Goal: Information Seeking & Learning: Learn about a topic

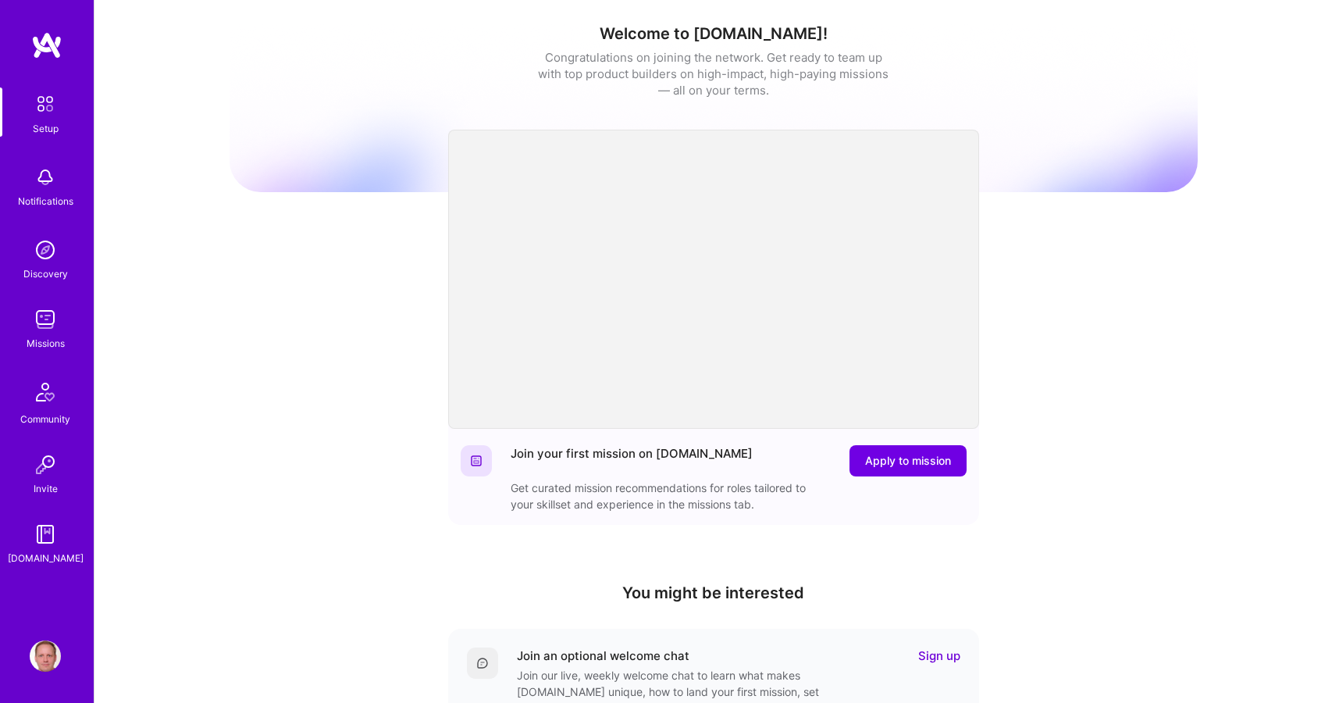
click at [49, 324] on img at bounding box center [45, 319] width 31 height 31
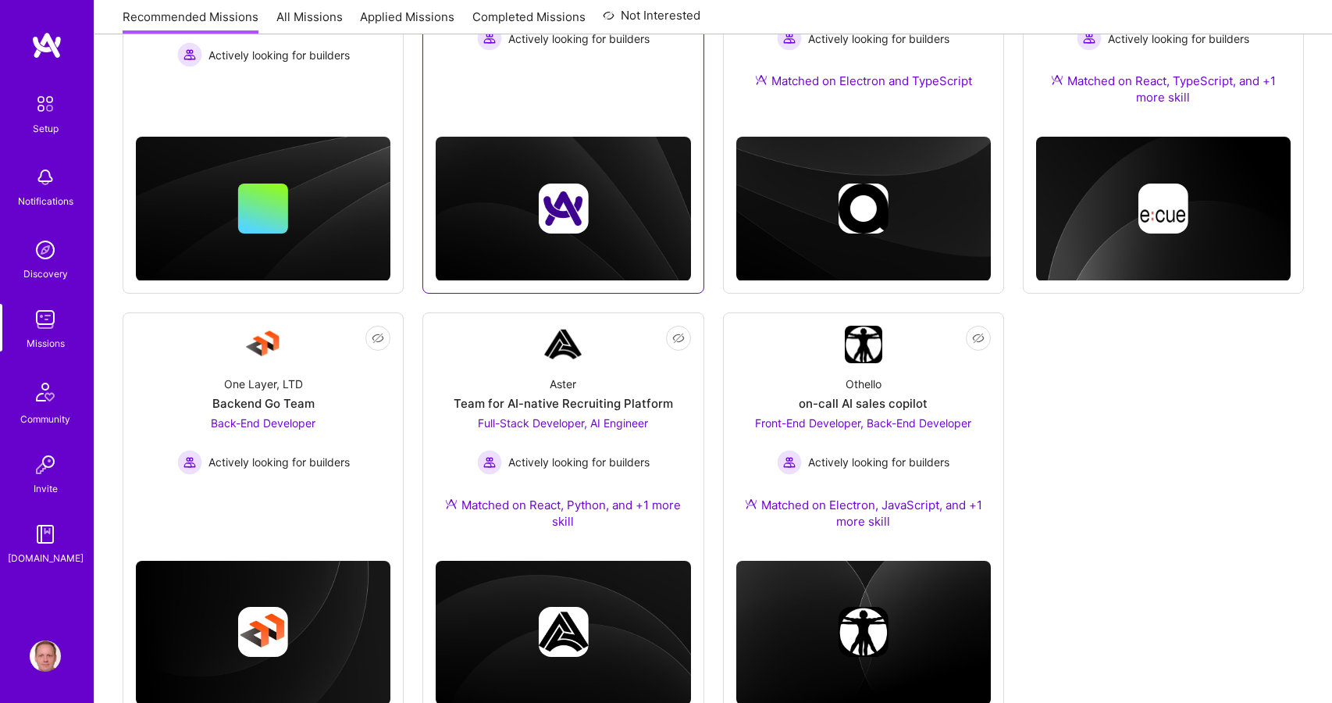
scroll to position [426, 0]
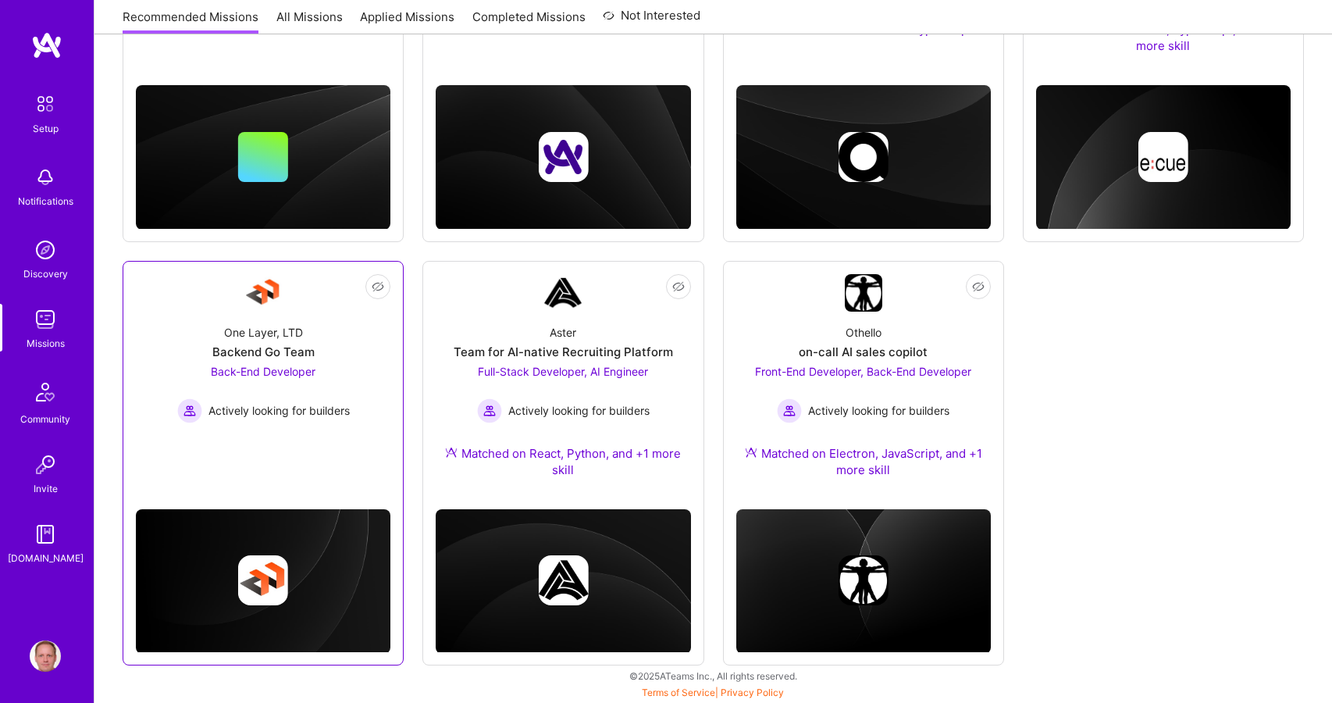
click at [276, 320] on div "One Layer, LTD Backend Go Team Back-End Developer Actively looking for builders" at bounding box center [263, 367] width 254 height 112
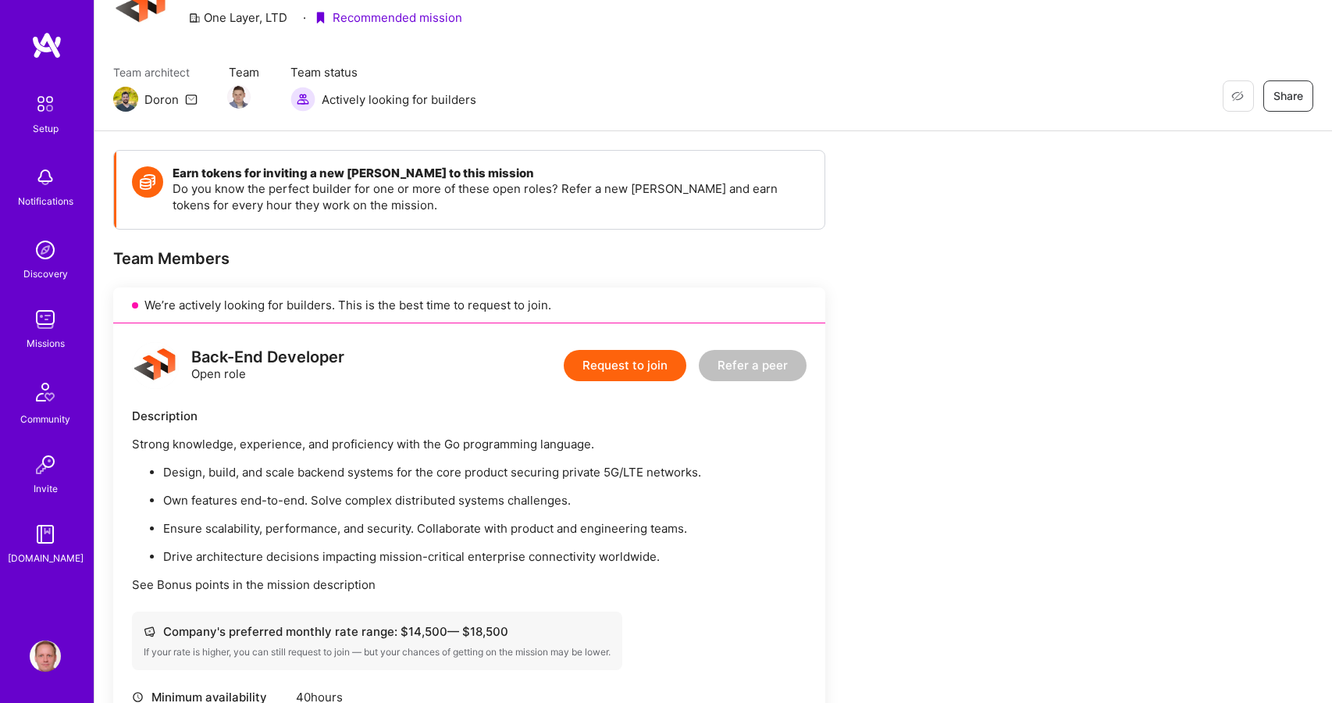
scroll to position [57, 0]
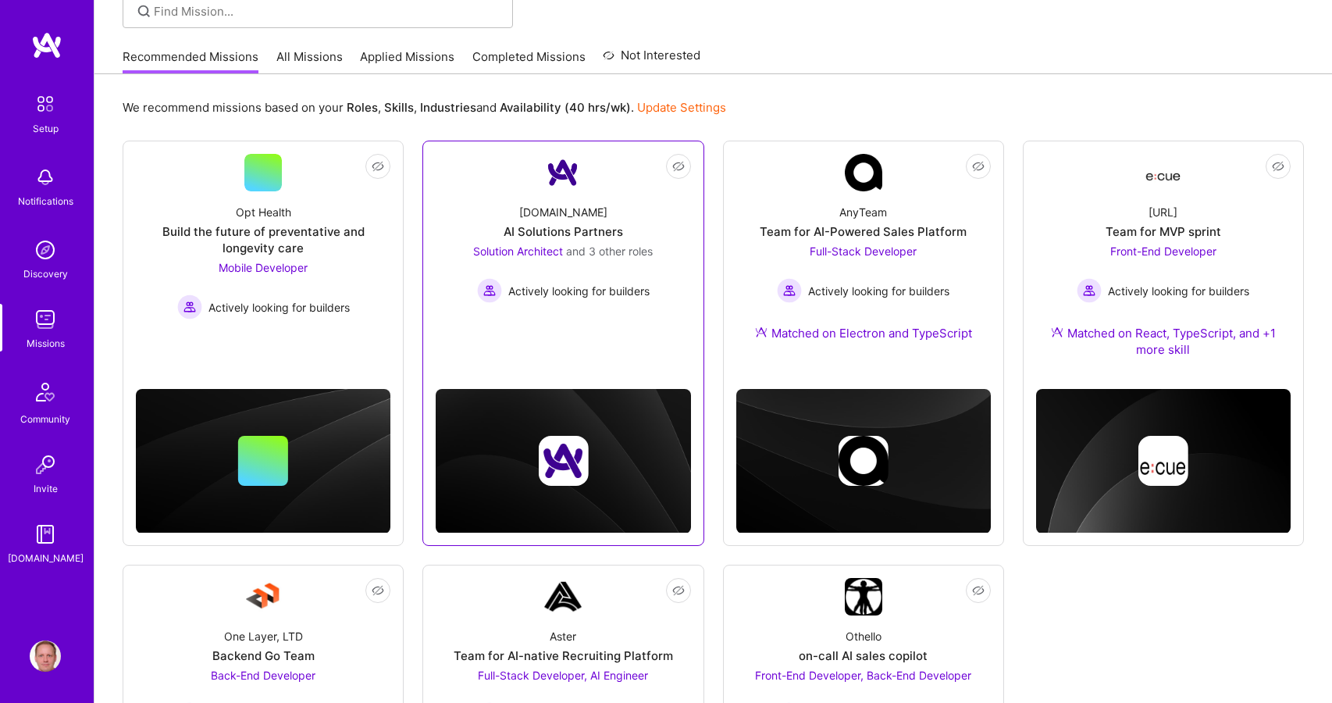
scroll to position [87, 0]
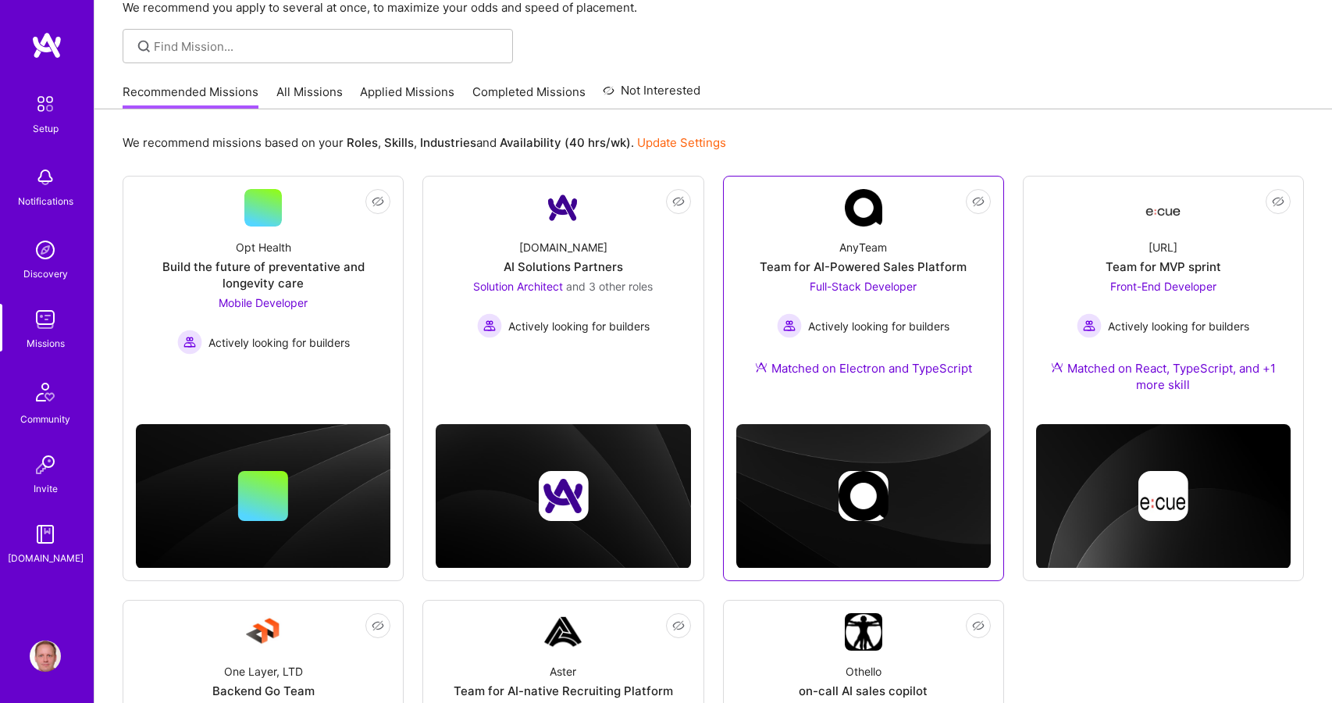
click at [833, 246] on div "AnyTeam Team for AI-Powered Sales Platform Full-Stack Developer Actively lookin…" at bounding box center [863, 310] width 254 height 169
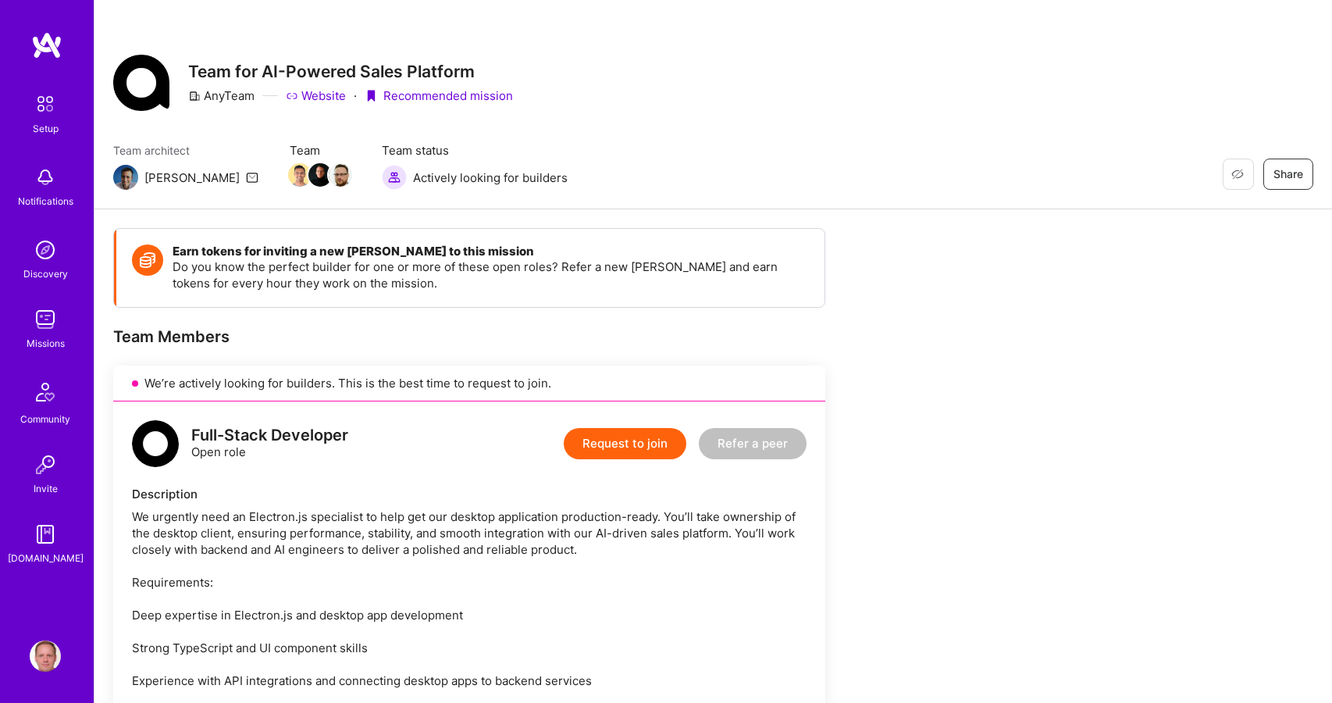
click at [323, 95] on link "Website" at bounding box center [316, 95] width 60 height 16
